Goal: Information Seeking & Learning: Learn about a topic

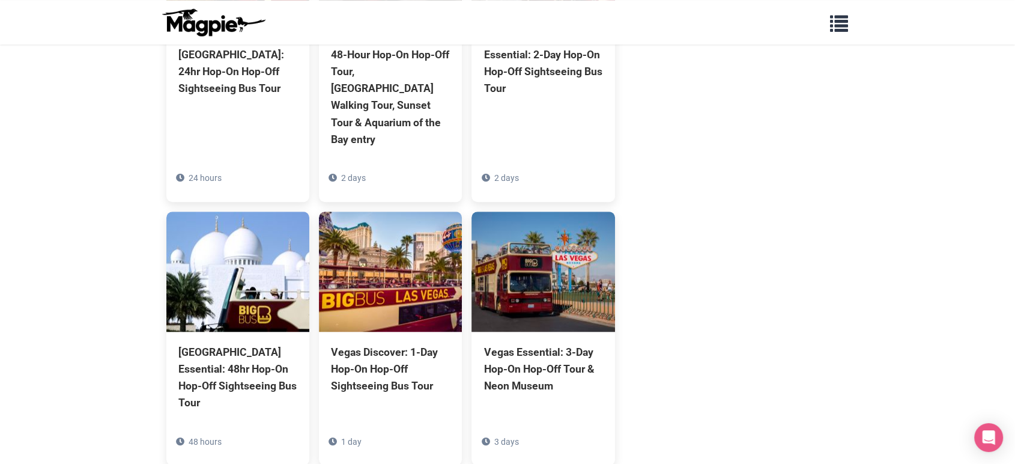
scroll to position [1001, 0]
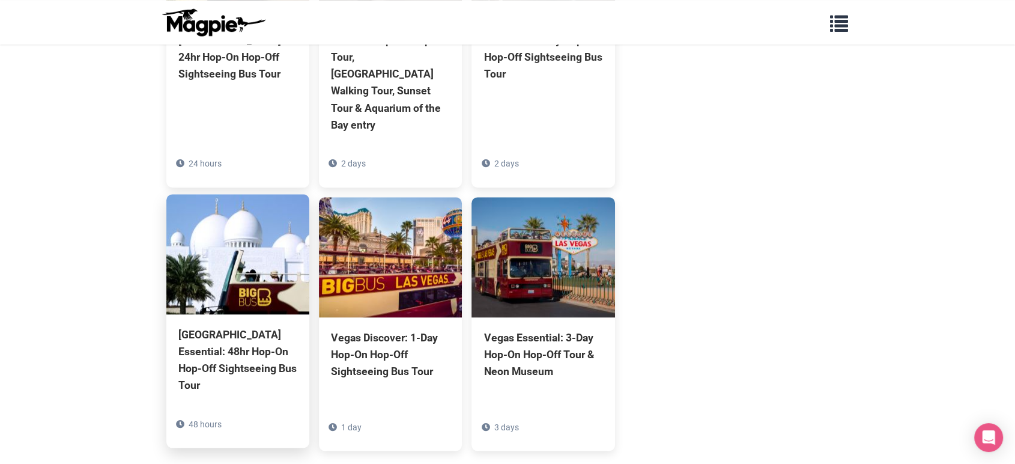
click at [253, 227] on img at bounding box center [237, 254] width 143 height 120
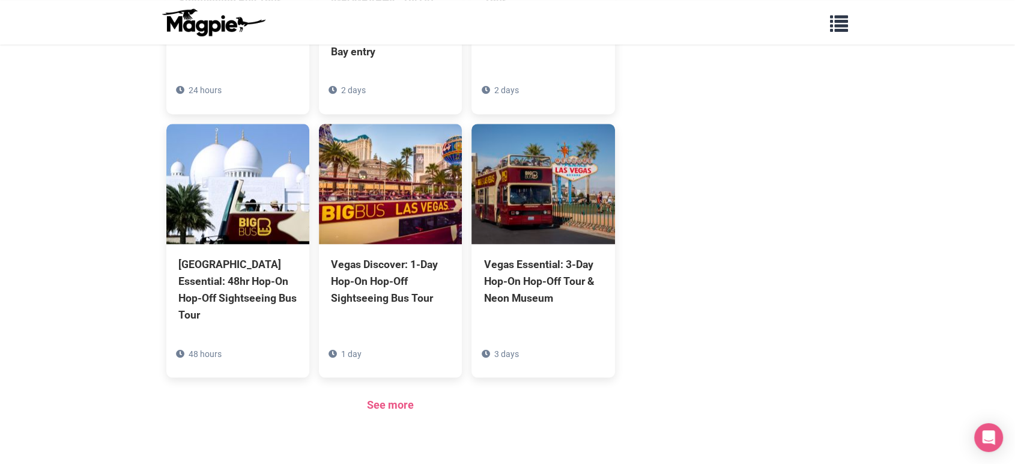
scroll to position [1051, 0]
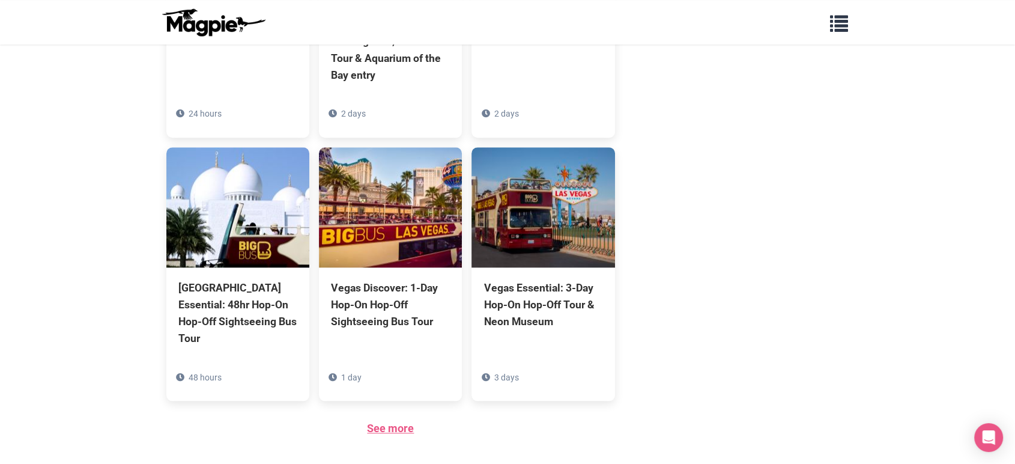
click at [402, 422] on link "See more" at bounding box center [390, 428] width 47 height 13
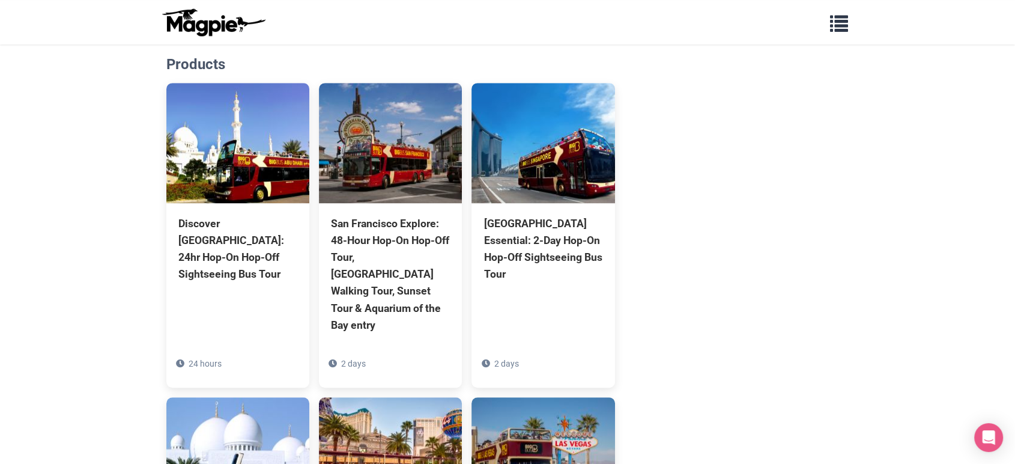
scroll to position [1117, 0]
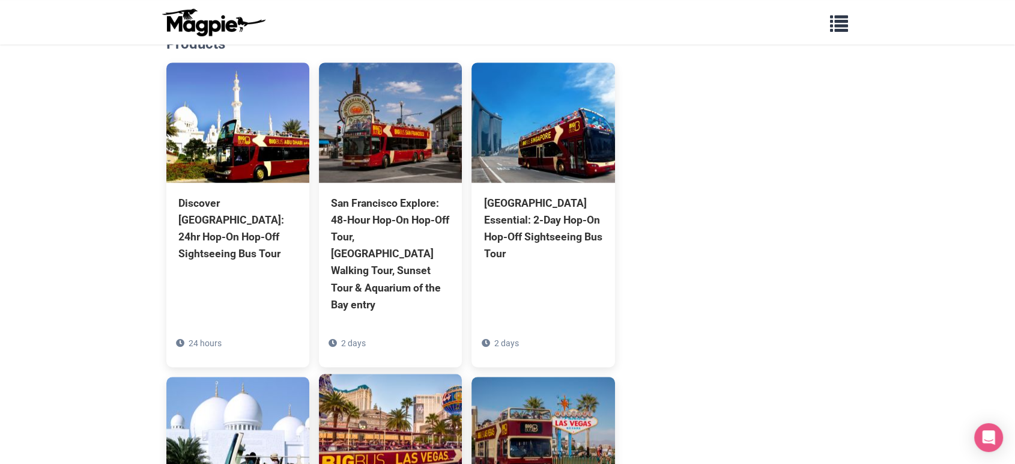
scroll to position [801, 0]
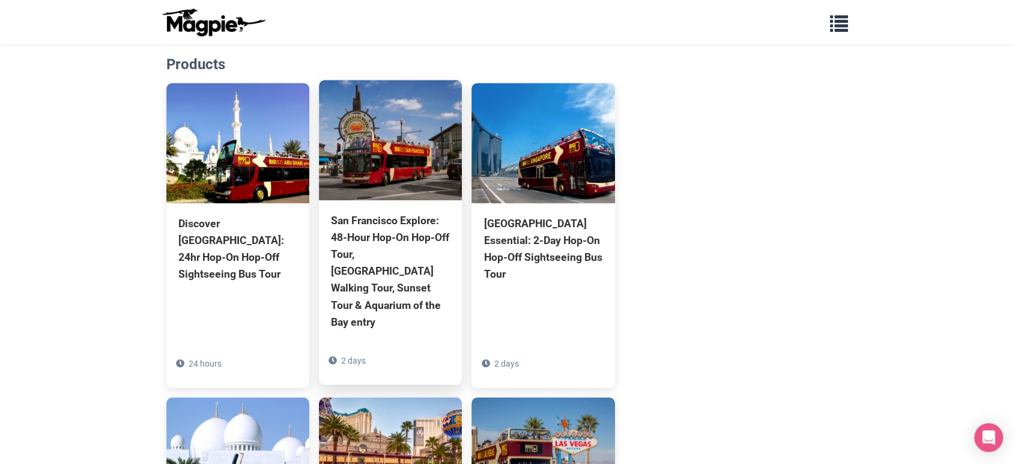
click at [416, 212] on div "San Francisco Explore: 48-Hour Hop-On Hop-Off Tour, [GEOGRAPHIC_DATA] Walking T…" at bounding box center [390, 271] width 119 height 118
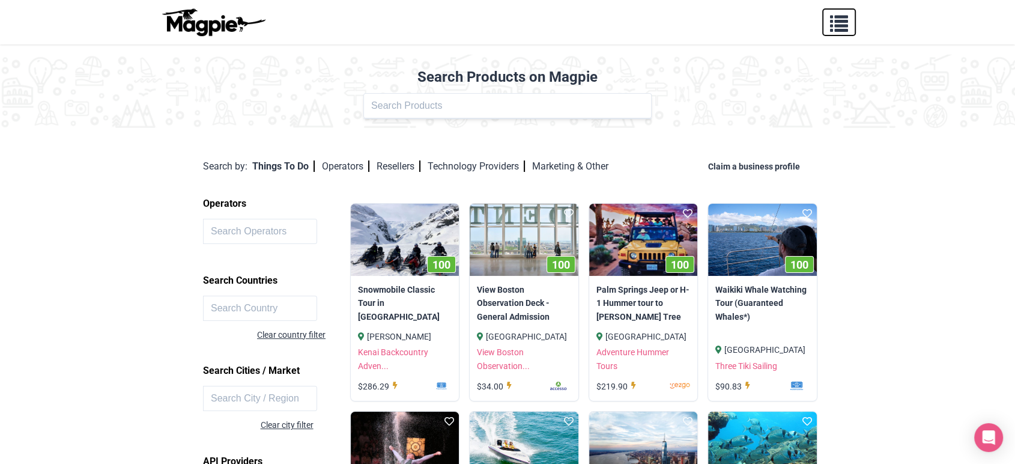
click at [835, 22] on span "button" at bounding box center [839, 21] width 18 height 18
